Goal: Information Seeking & Learning: Learn about a topic

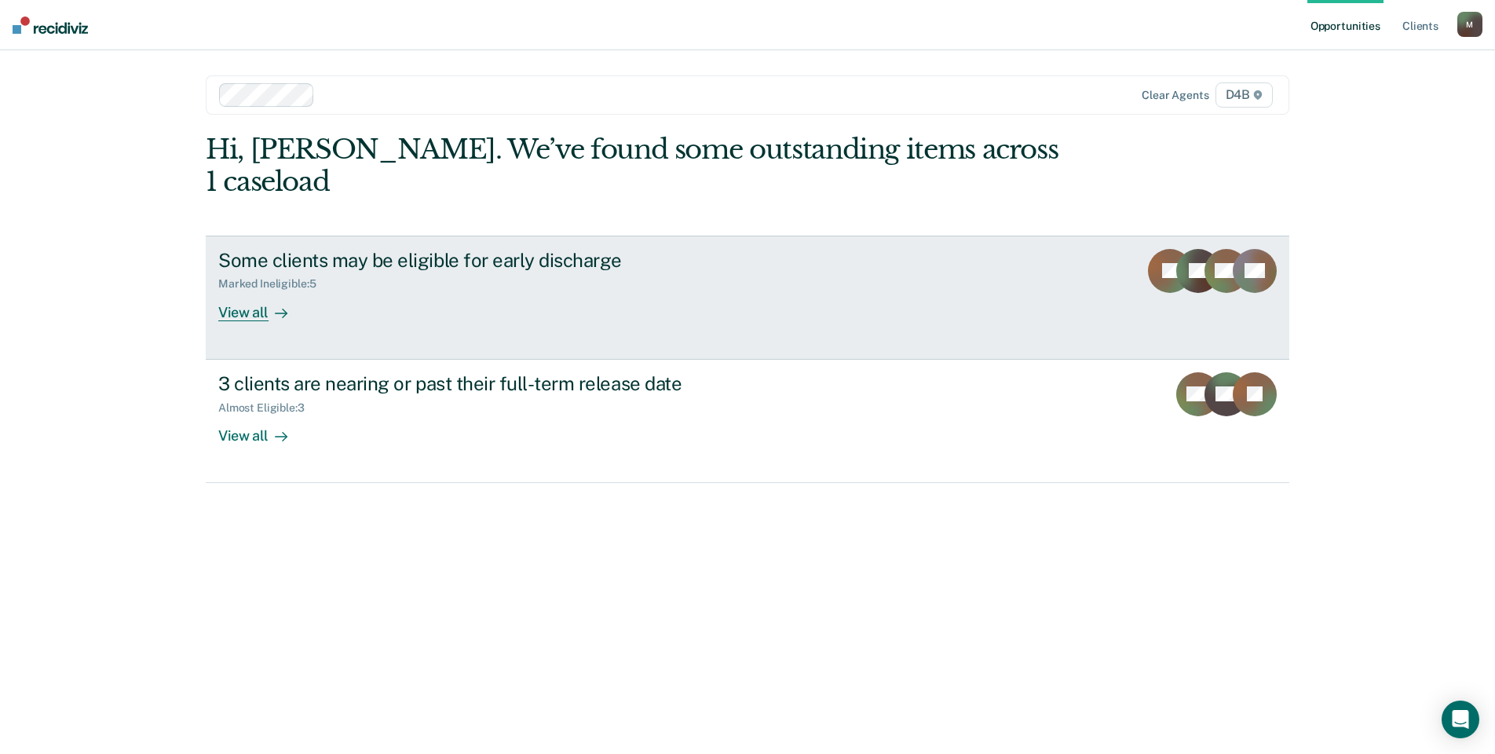
click at [426, 288] on div "Some clients may be eligible for early discharge Marked Ineligible : 5 View all" at bounding box center [512, 285] width 589 height 72
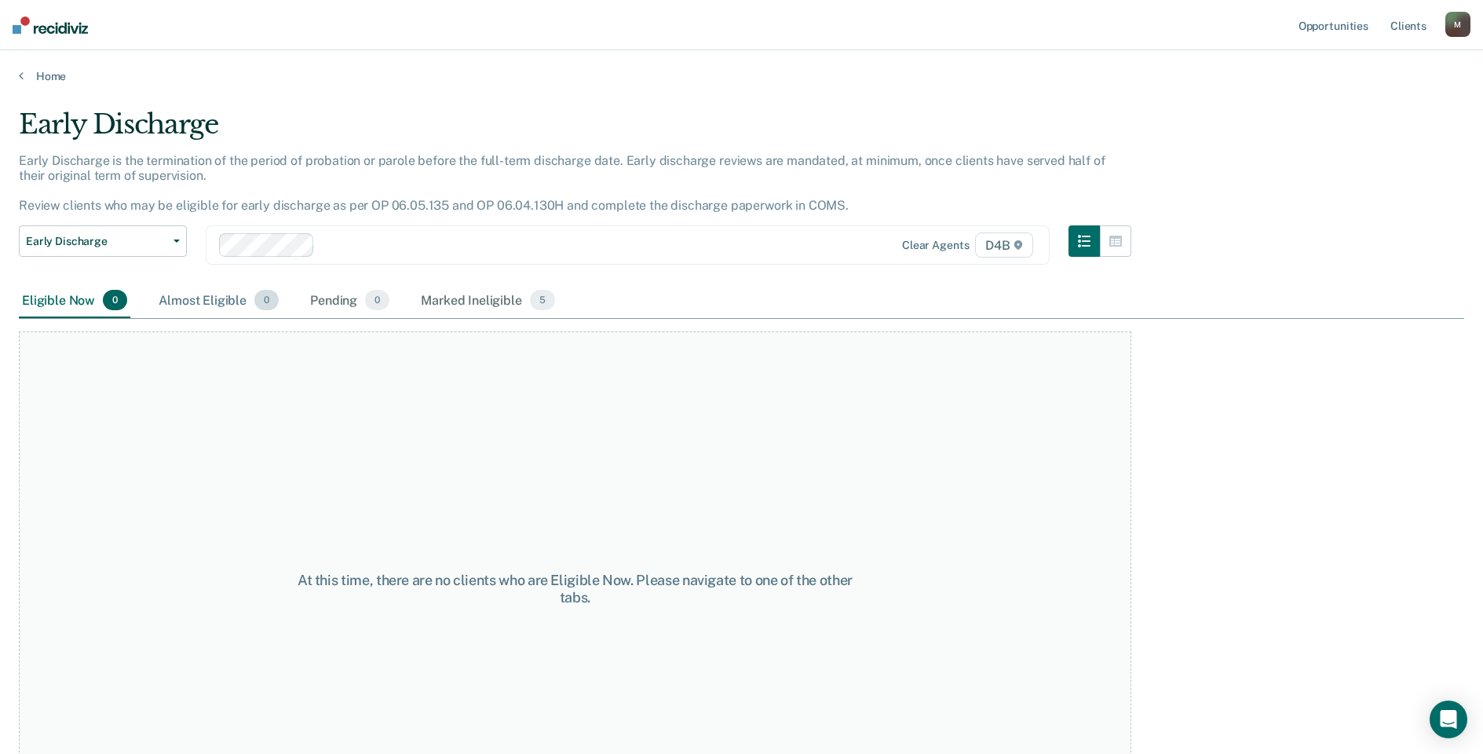
click at [202, 300] on div "Almost Eligible 0" at bounding box center [218, 300] width 126 height 35
drag, startPoint x: 337, startPoint y: 301, endPoint x: 415, endPoint y: 291, distance: 79.2
click at [338, 301] on div "Pending 0" at bounding box center [350, 300] width 86 height 35
click at [467, 295] on div "Marked Ineligible 5" at bounding box center [488, 300] width 141 height 35
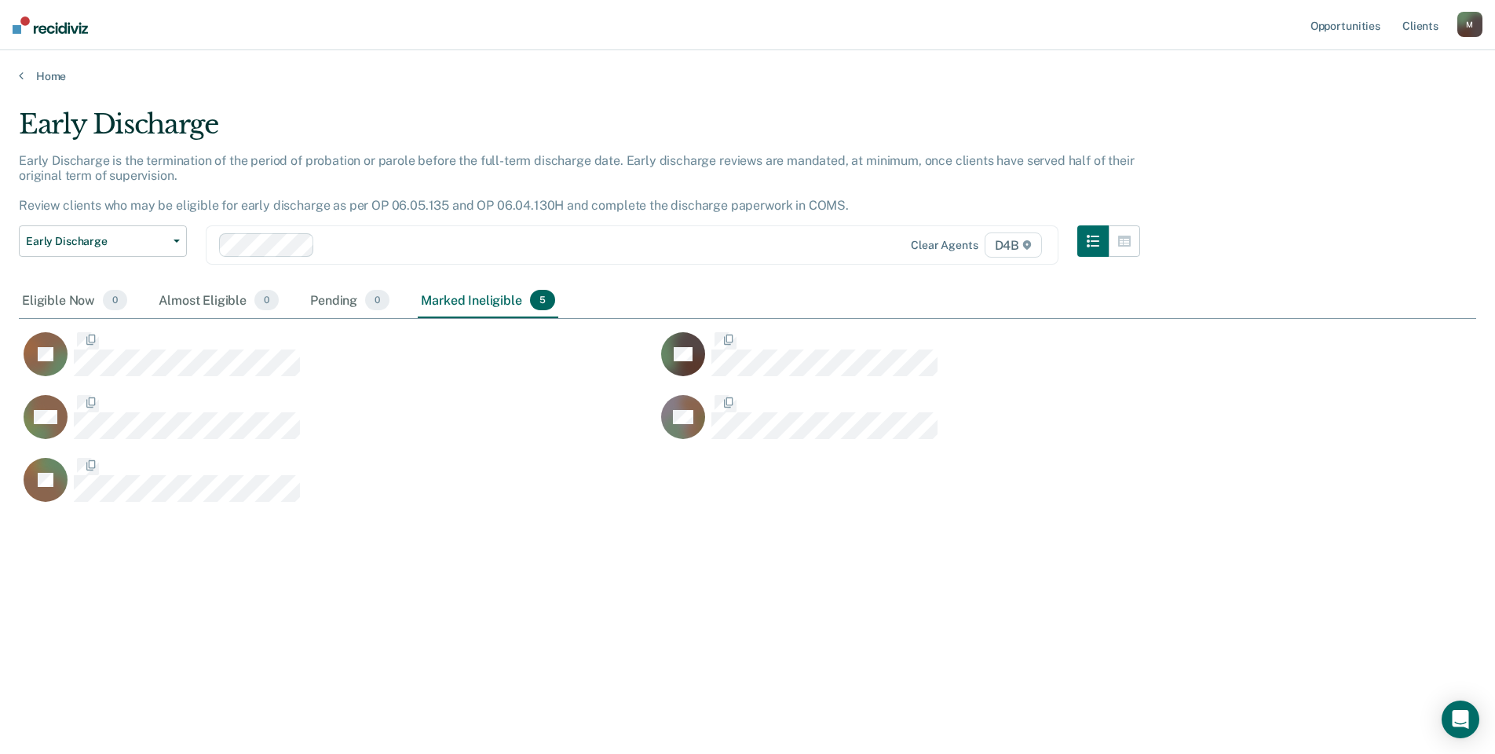
scroll to position [516, 1446]
click at [78, 313] on div "Eligible Now 0" at bounding box center [75, 300] width 112 height 35
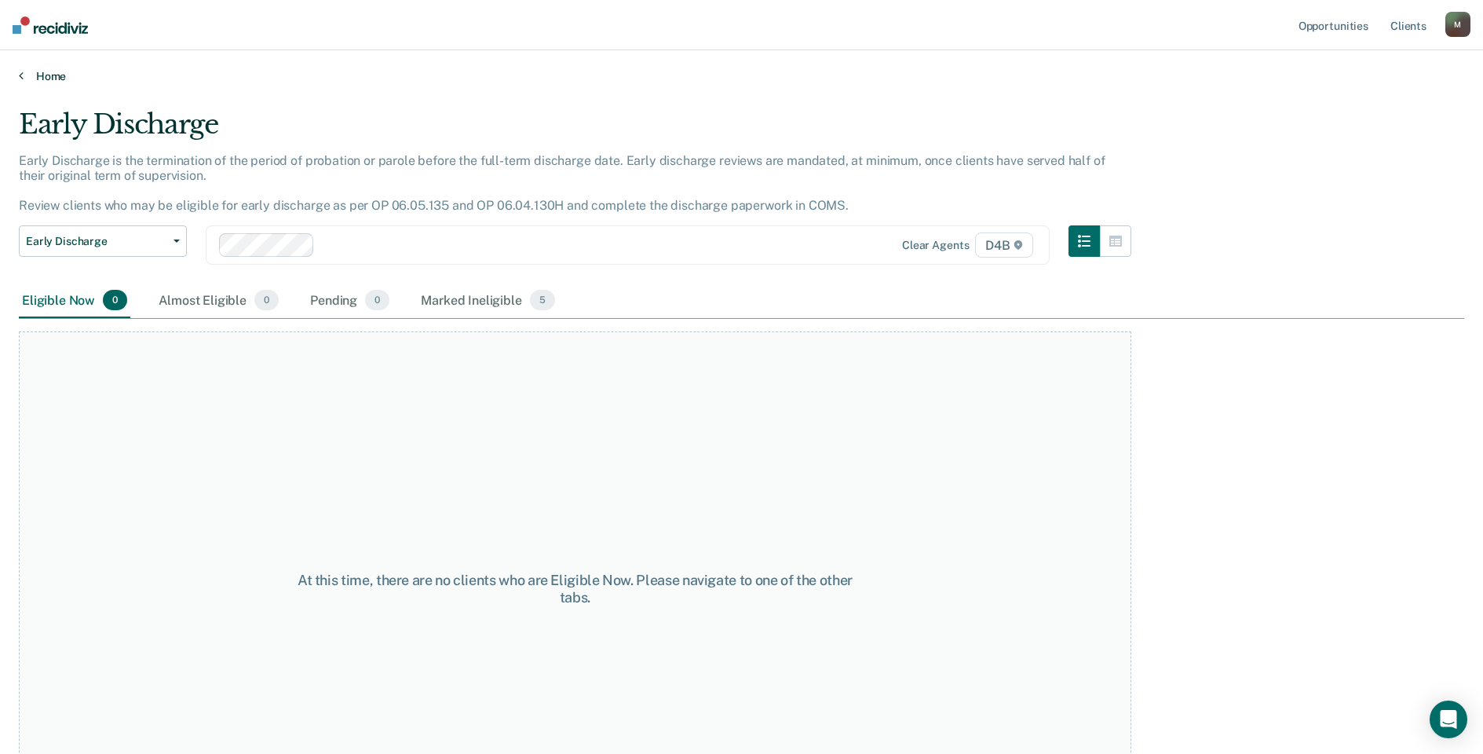
click at [54, 74] on link "Home" at bounding box center [742, 76] width 1446 height 14
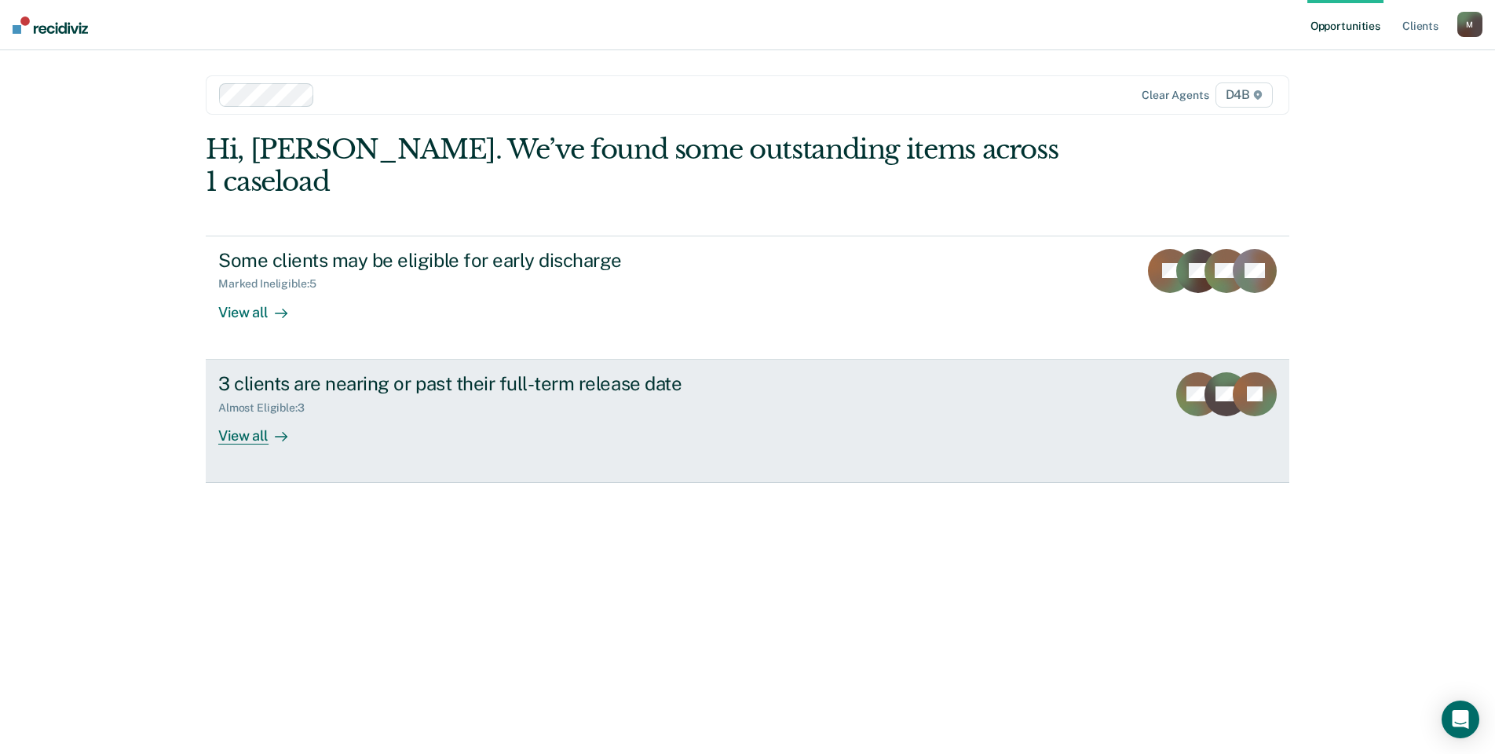
click at [239, 414] on div "View all" at bounding box center [262, 429] width 88 height 31
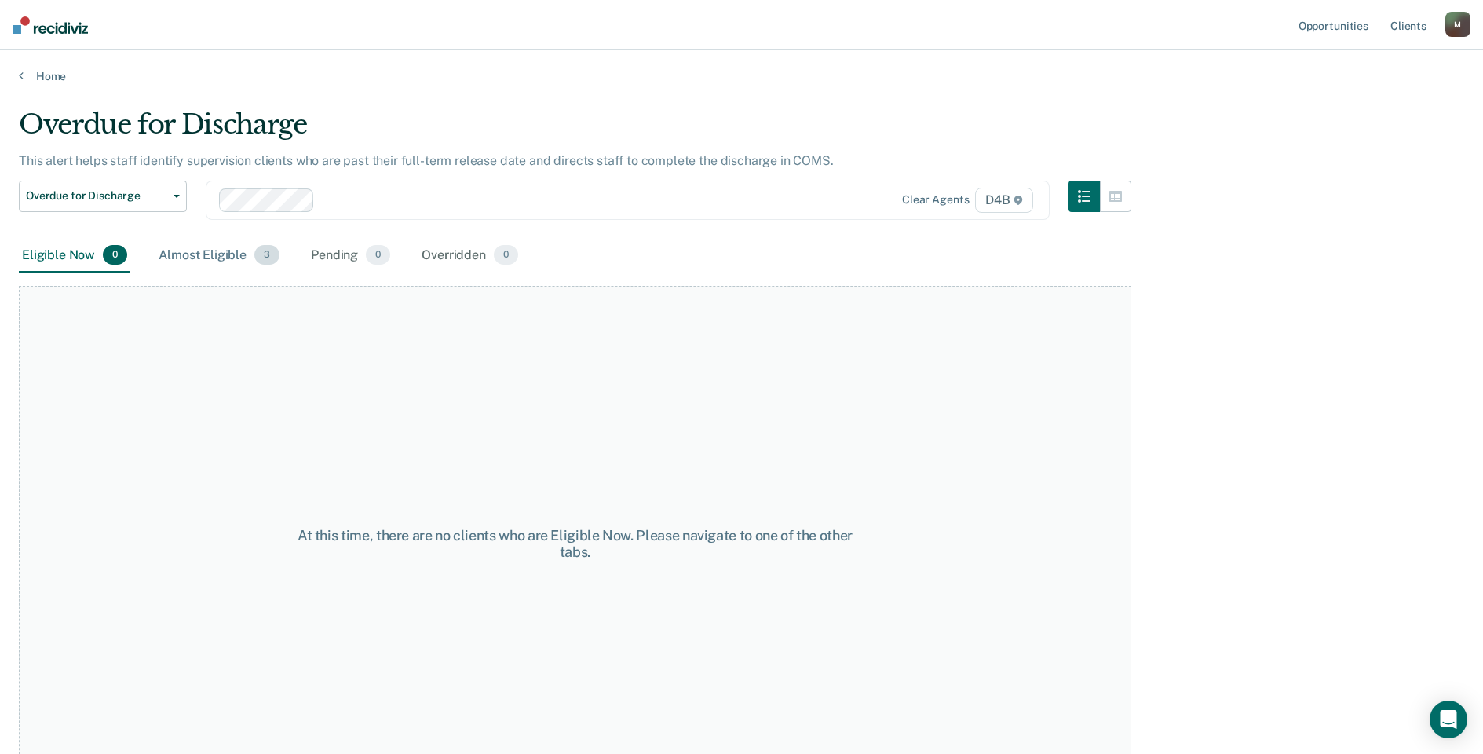
click at [192, 256] on div "Almost Eligible 3" at bounding box center [218, 256] width 127 height 35
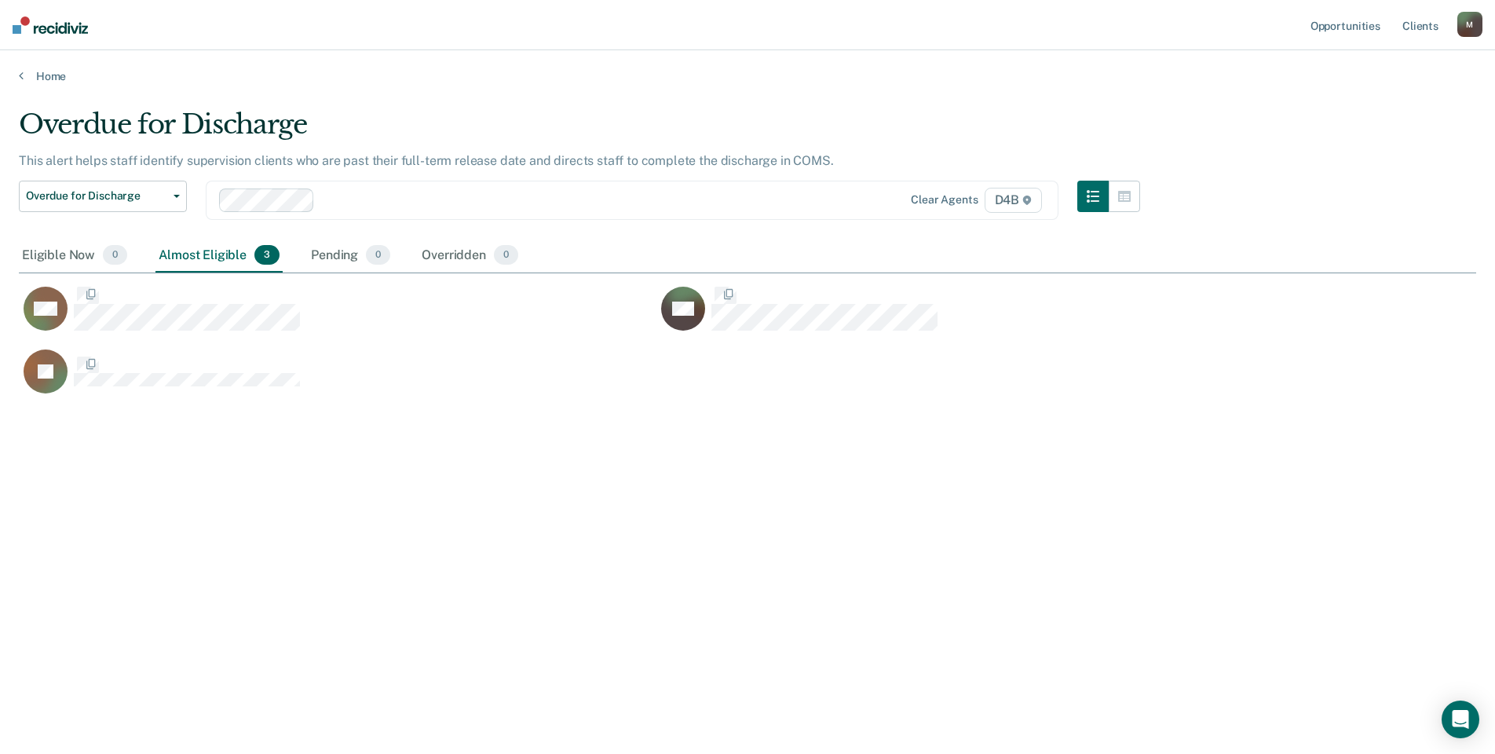
scroll to position [516, 1446]
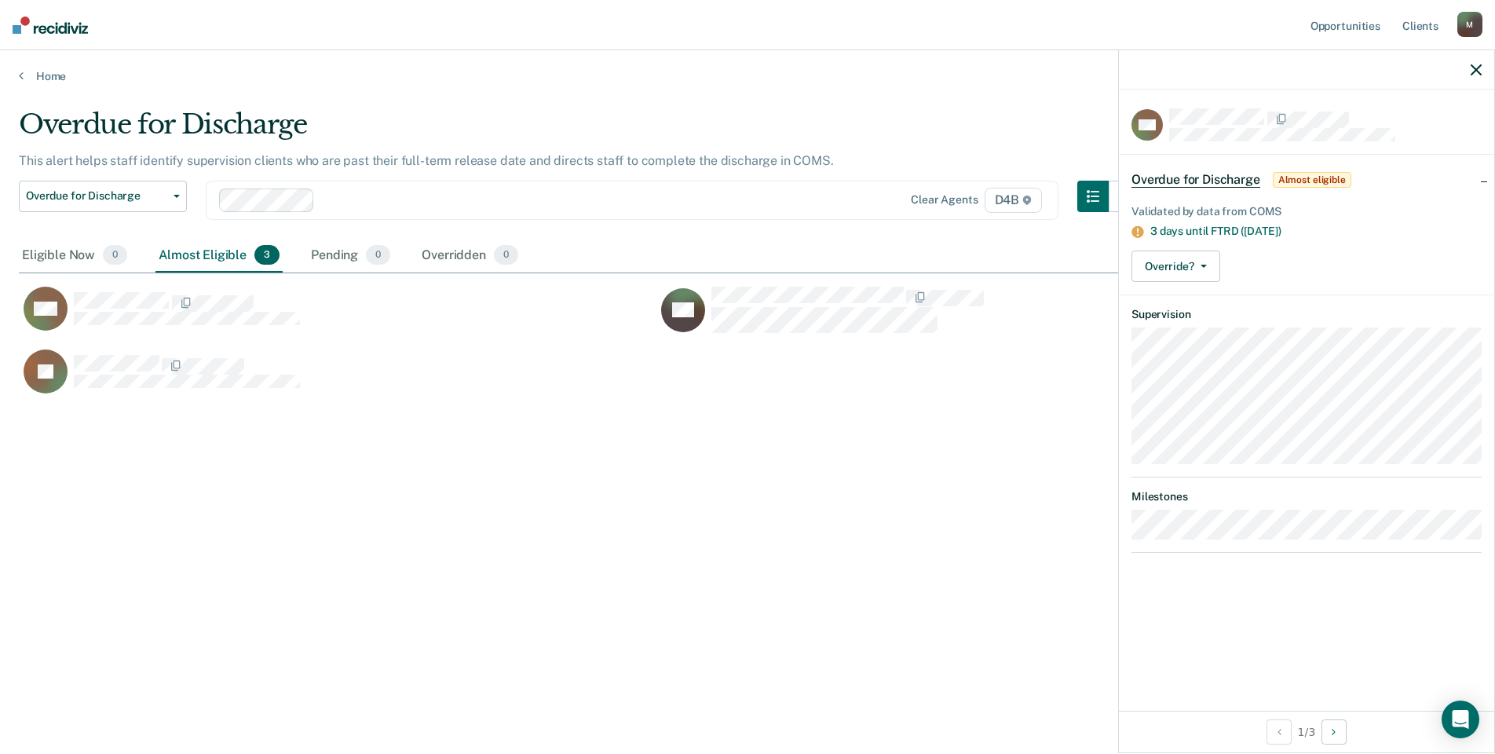
click at [611, 481] on div "Overdue for Discharge This alert helps staff identify supervision clients who a…" at bounding box center [747, 372] width 1457 height 528
click at [1472, 68] on icon "button" at bounding box center [1476, 69] width 11 height 11
